Goal: Information Seeking & Learning: Check status

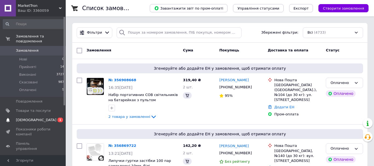
click at [34, 118] on span "[DEMOGRAPHIC_DATA]" at bounding box center [36, 120] width 41 height 5
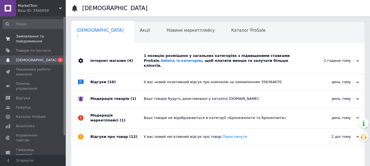
click at [40, 38] on span "Замовлення та повідомлення" at bounding box center [33, 39] width 35 height 10
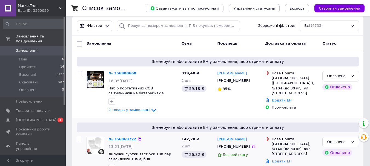
scroll to position [55, 0]
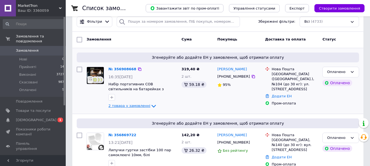
click at [151, 105] on icon at bounding box center [153, 106] width 4 height 3
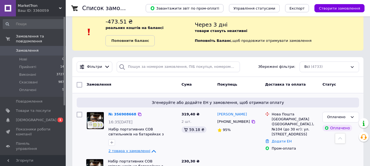
scroll to position [0, 0]
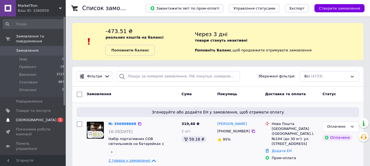
click at [38, 118] on span "[DEMOGRAPHIC_DATA]" at bounding box center [33, 120] width 35 height 5
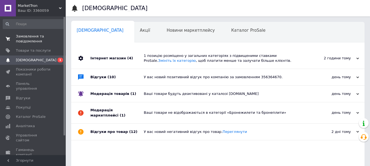
click at [32, 34] on span "Замовлення та повідомлення" at bounding box center [33, 39] width 35 height 10
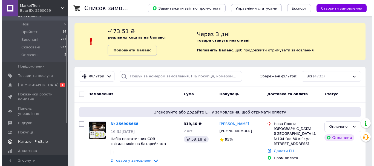
scroll to position [55, 0]
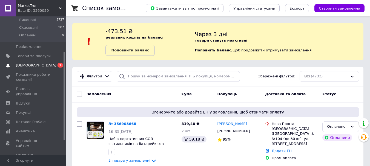
click at [27, 63] on span "[DEMOGRAPHIC_DATA]" at bounding box center [36, 65] width 41 height 5
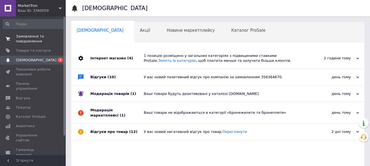
click at [28, 35] on span "Замовлення та повідомлення" at bounding box center [33, 39] width 35 height 10
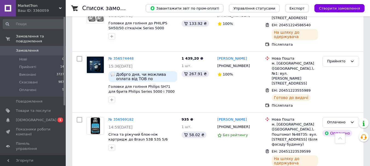
scroll to position [438, 0]
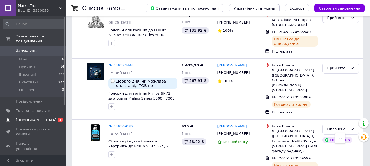
click at [23, 118] on span "[DEMOGRAPHIC_DATA]" at bounding box center [36, 120] width 41 height 5
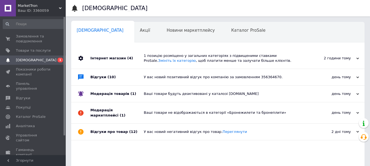
click at [139, 59] on div "Інтернет магазин (4)" at bounding box center [116, 58] width 53 height 21
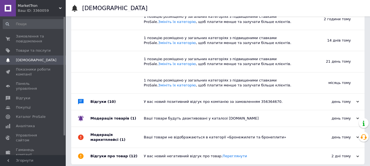
scroll to position [61, 0]
click at [134, 122] on div "Модерація товарів (1)" at bounding box center [116, 118] width 53 height 16
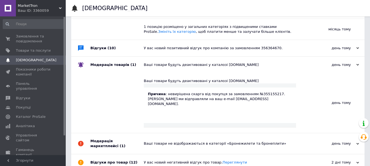
scroll to position [115, 0]
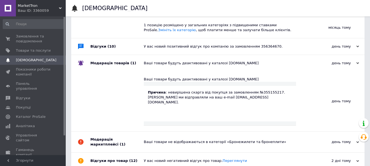
drag, startPoint x: 285, startPoint y: 97, endPoint x: 229, endPoint y: 101, distance: 55.7
click at [229, 101] on div "Причина : невирішена скарга від покупця за замовленням №355155217. Деталі скарг…" at bounding box center [220, 104] width 152 height 36
copy p "[EMAIL_ADDRESS][DOMAIN_NAME]."
